Goal: Task Accomplishment & Management: Manage account settings

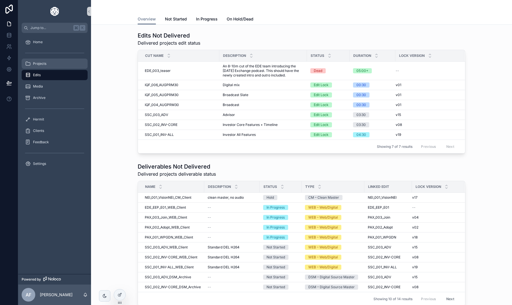
click at [39, 60] on div "Projects" at bounding box center [54, 63] width 59 height 9
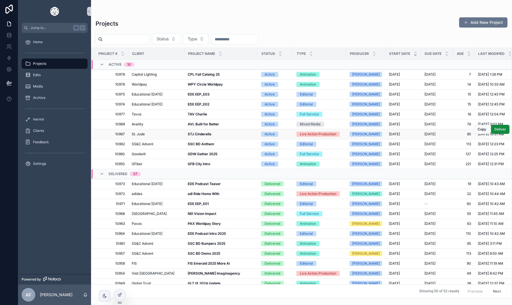
click at [198, 132] on strong "STJ Cinderella" at bounding box center [200, 134] width 24 height 4
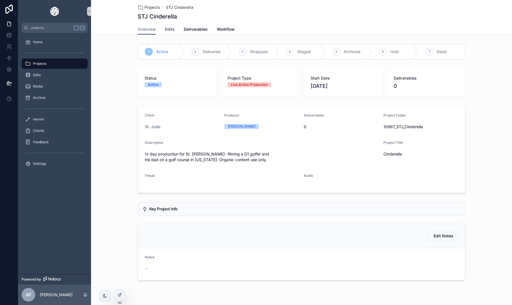
click at [169, 31] on span "Edits" at bounding box center [170, 29] width 10 height 6
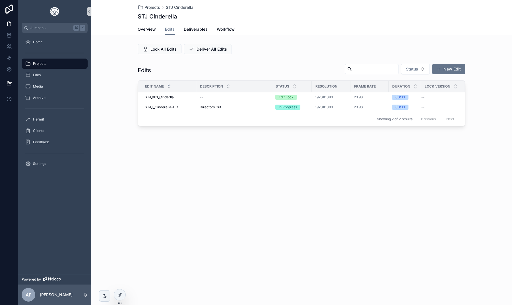
click at [210, 165] on div "Projects STJ Cinderella STJ Cinderella Edits Overview Edits Deliverables Workfl…" at bounding box center [301, 82] width 421 height 165
click at [342, 13] on div "STJ Cinderella" at bounding box center [302, 17] width 328 height 8
